Goal: Connect with others: Connect with others

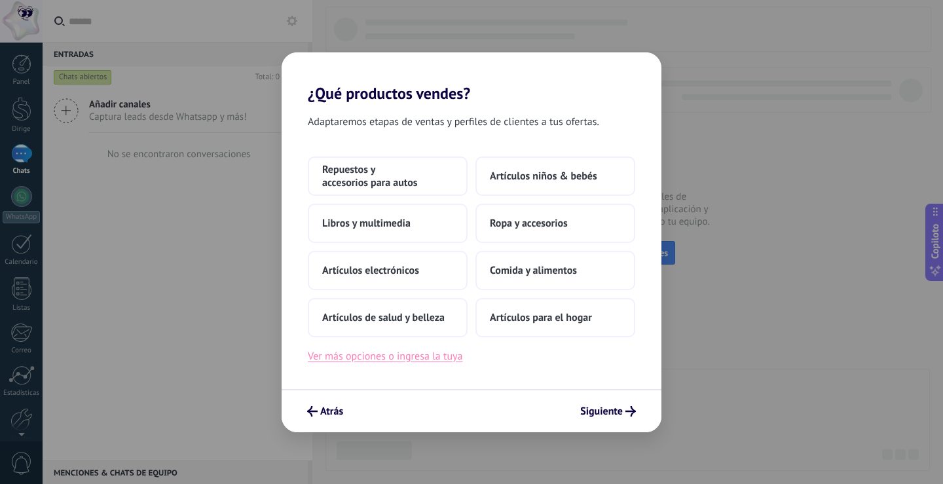
click at [419, 360] on font "Ver más opciones o ingresa la tuya" at bounding box center [385, 356] width 155 height 13
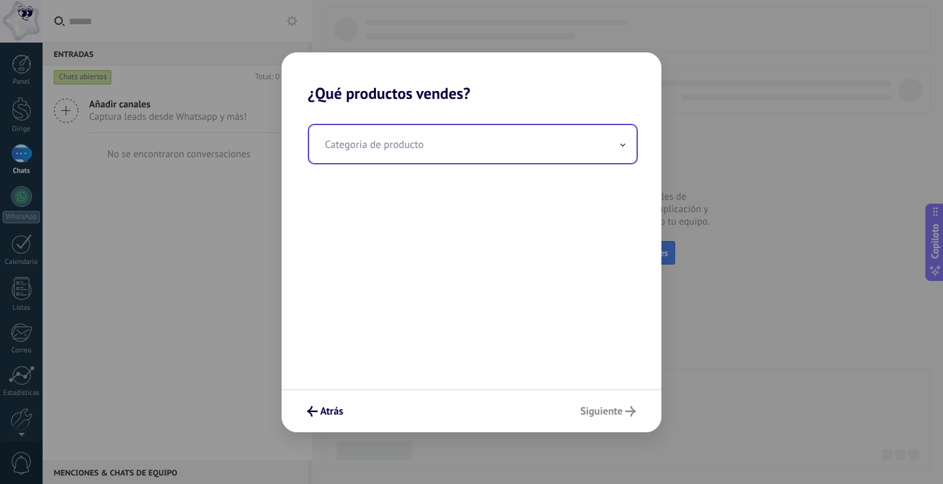
click at [375, 143] on input "text" at bounding box center [472, 144] width 327 height 38
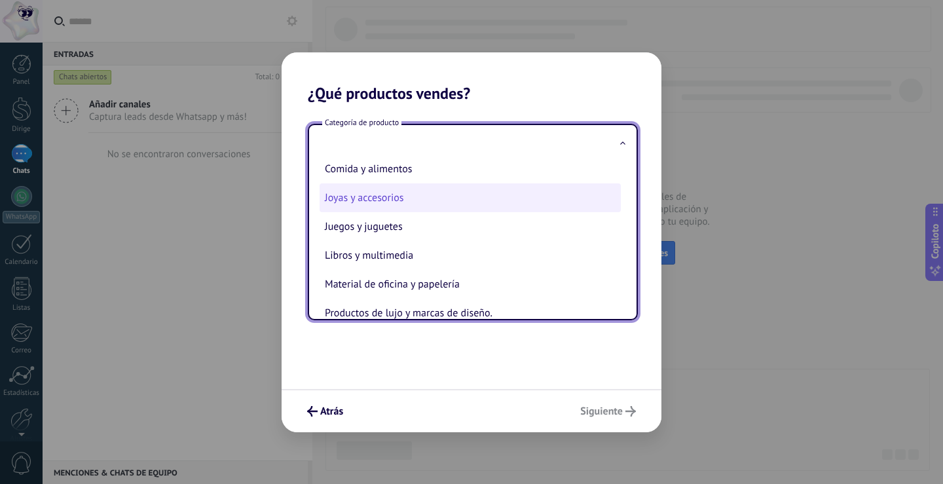
scroll to position [262, 0]
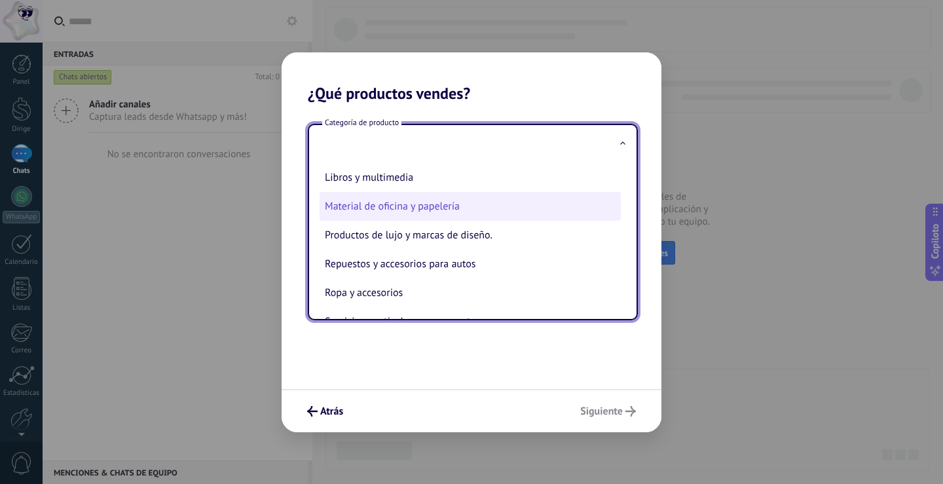
click at [428, 208] on font "Material de oficina y papelería" at bounding box center [392, 206] width 135 height 13
type input "**********"
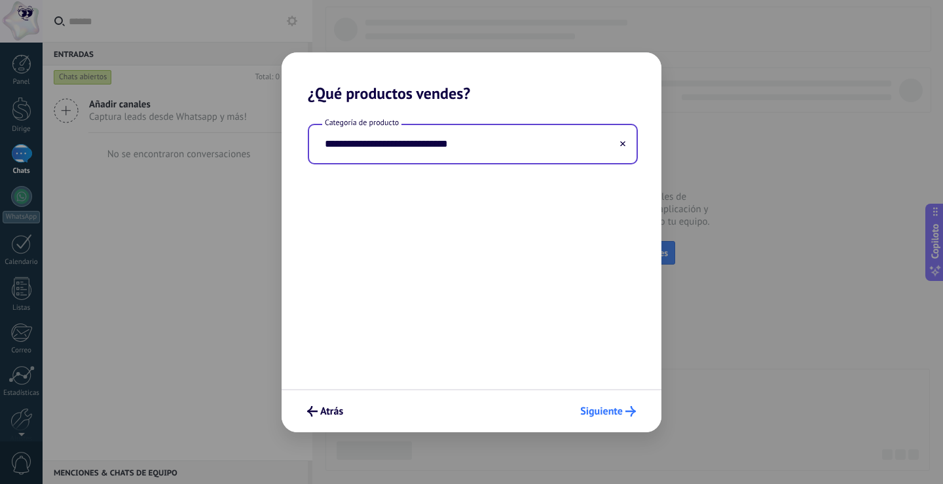
click at [621, 406] on font "Siguiente" at bounding box center [601, 411] width 43 height 13
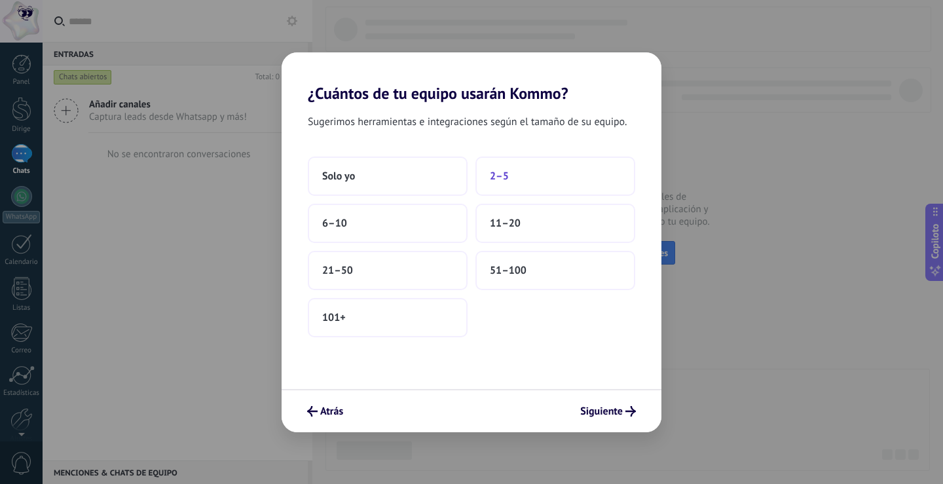
click at [532, 173] on button "2–5" at bounding box center [555, 175] width 160 height 39
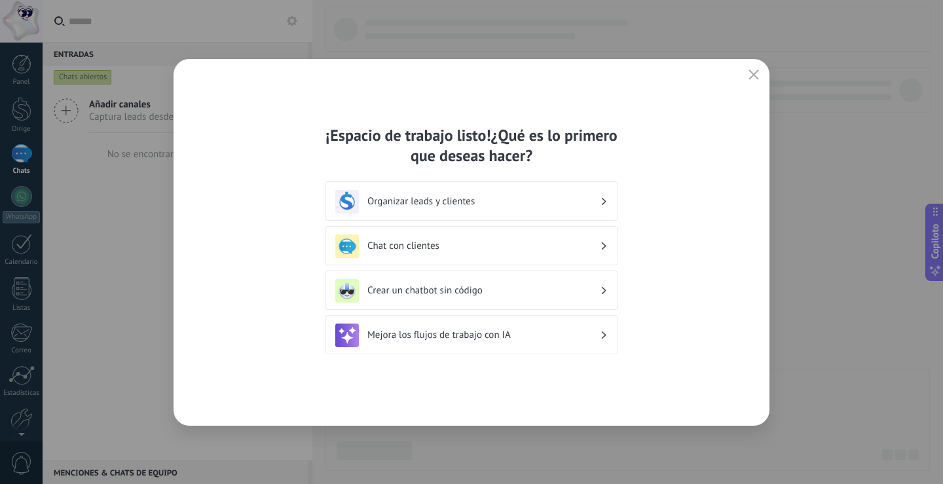
click at [464, 242] on h3 "Chat con clientes" at bounding box center [483, 246] width 232 height 12
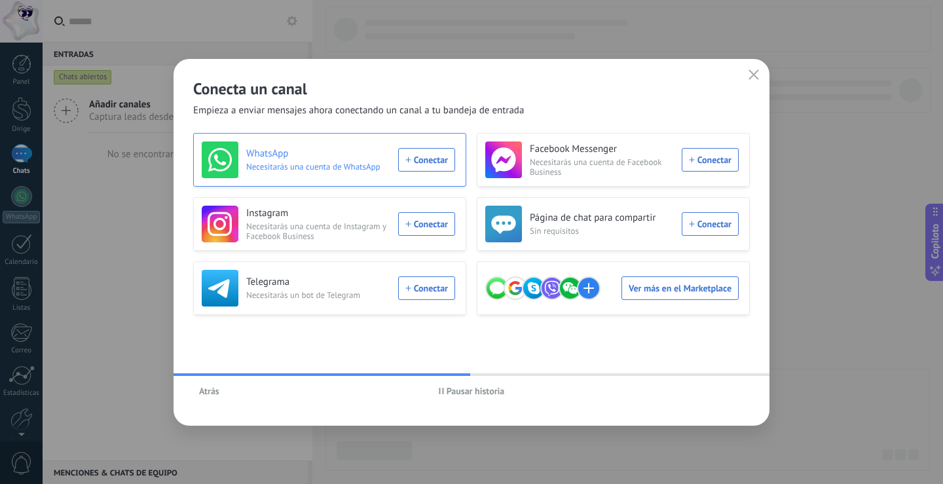
click at [434, 169] on div "WhatsApp Necesitarás una cuenta de WhatsApp Conectar" at bounding box center [328, 159] width 253 height 37
